Goal: Register for event/course

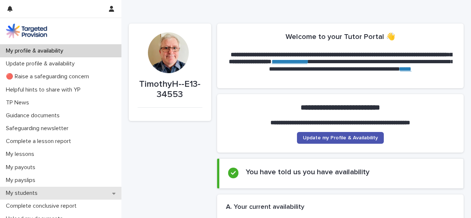
click at [82, 195] on div "My students" at bounding box center [60, 193] width 121 height 13
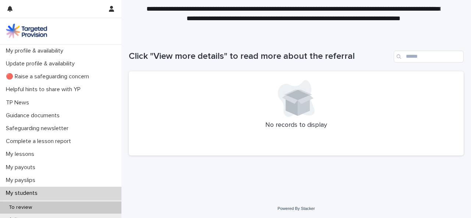
scroll to position [39, 0]
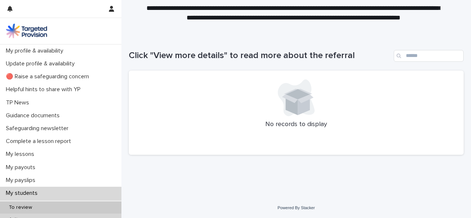
click at [116, 217] on div "Active" at bounding box center [60, 220] width 121 height 12
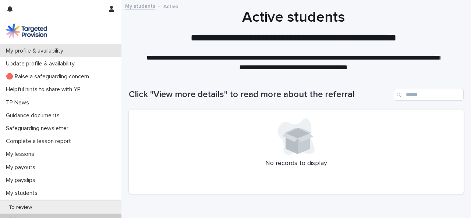
click at [62, 52] on p "My profile & availability" at bounding box center [36, 50] width 66 height 7
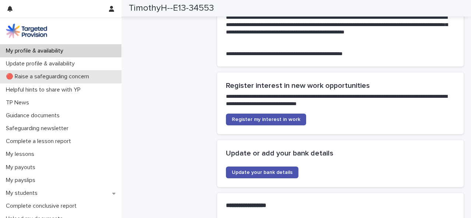
scroll to position [1854, 0]
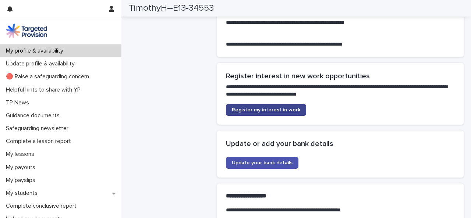
click at [264, 113] on span "Register my interest in work" at bounding box center [266, 109] width 68 height 5
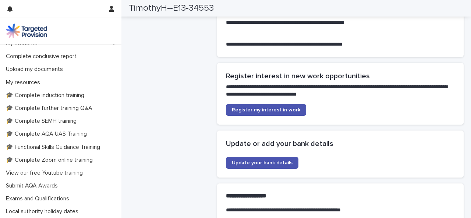
scroll to position [153, 0]
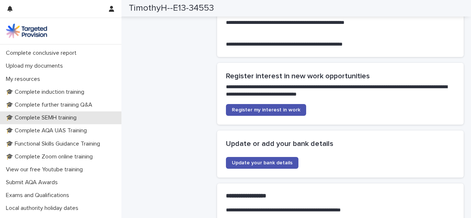
click at [68, 114] on p "🎓 Complete SEMH training" at bounding box center [42, 117] width 79 height 7
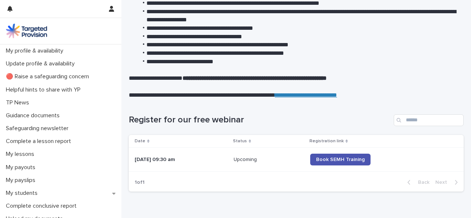
scroll to position [147, 0]
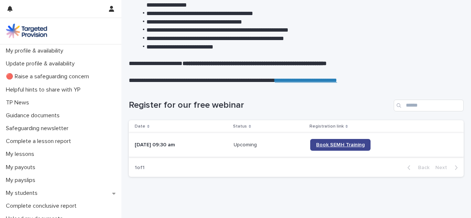
click at [350, 145] on span "Book SEMH Training" at bounding box center [340, 144] width 49 height 5
